Goal: Register for event/course

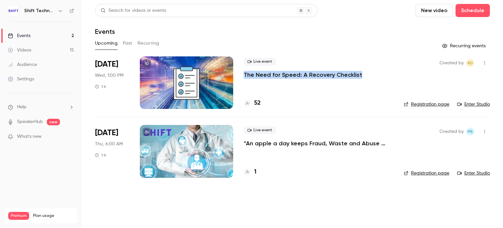
drag, startPoint x: 360, startPoint y: 73, endPoint x: 242, endPoint y: 75, distance: 118.3
click at [242, 75] on li "Oct 8 Wed, 1:00 PM 1 h Live event The Need for Speed: A Recovery Checklist 52 C…" at bounding box center [292, 86] width 395 height 60
copy p "The Need for Speed: A Recovery Checklist"
